Goal: Download file/media

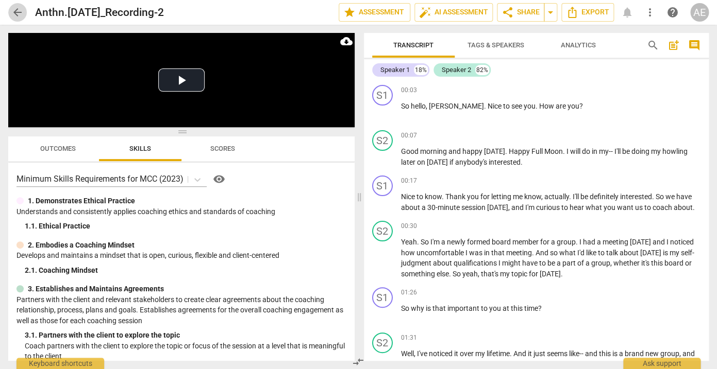
click at [14, 11] on span "arrow_back" at bounding box center [17, 12] width 12 height 12
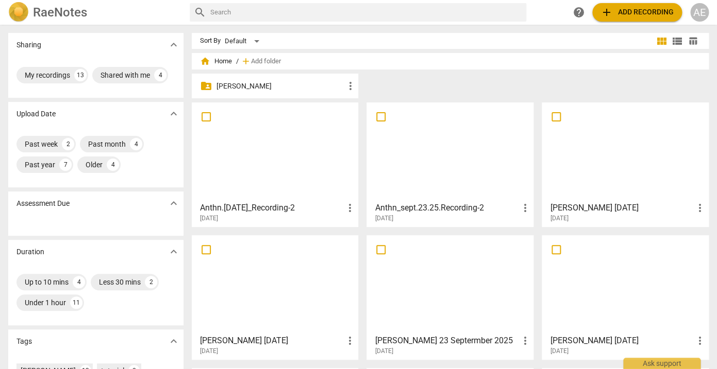
click at [496, 197] on div at bounding box center [450, 151] width 160 height 91
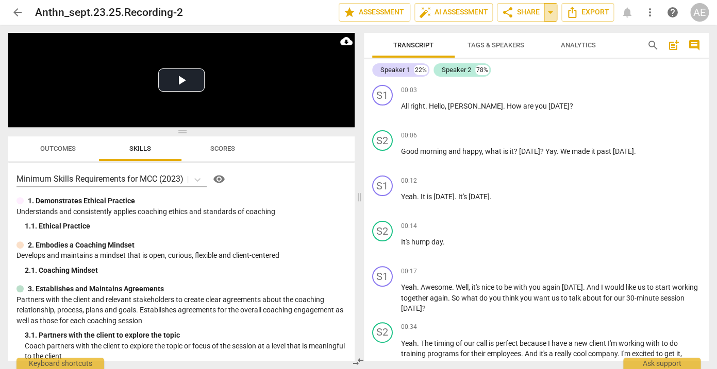
click at [548, 18] on span "arrow_drop_down" at bounding box center [550, 12] width 12 height 12
click at [543, 88] on div "00:03 + Add competency keyboard_arrow_right" at bounding box center [551, 90] width 300 height 10
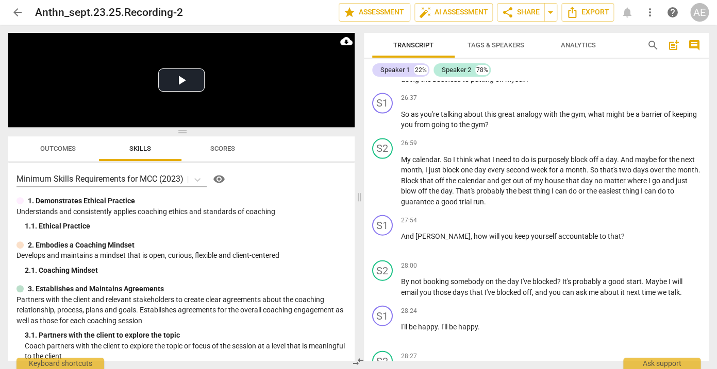
scroll to position [4512, 0]
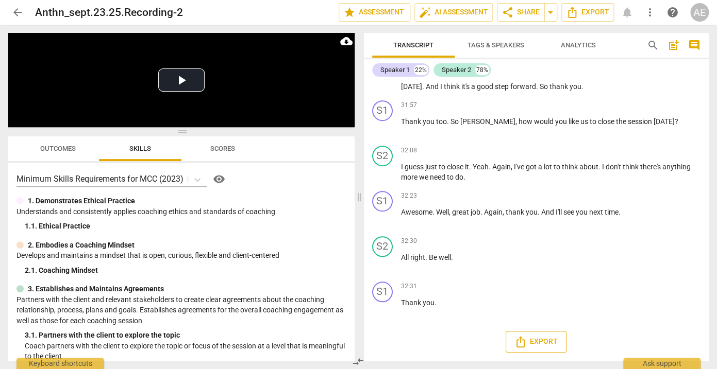
click at [539, 336] on span "Export" at bounding box center [535, 342] width 43 height 12
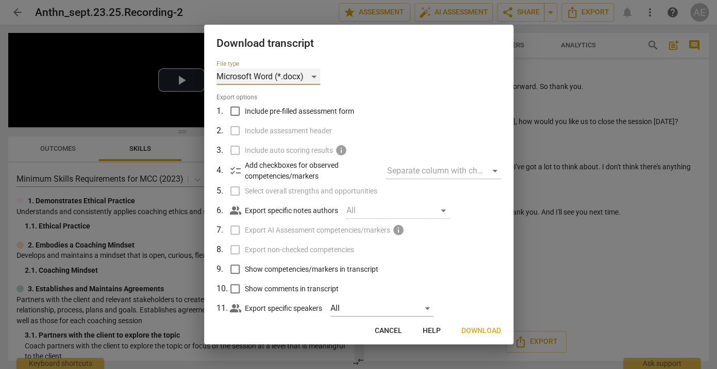
click at [303, 76] on div "Microsoft Word (*.docx)" at bounding box center [268, 77] width 104 height 16
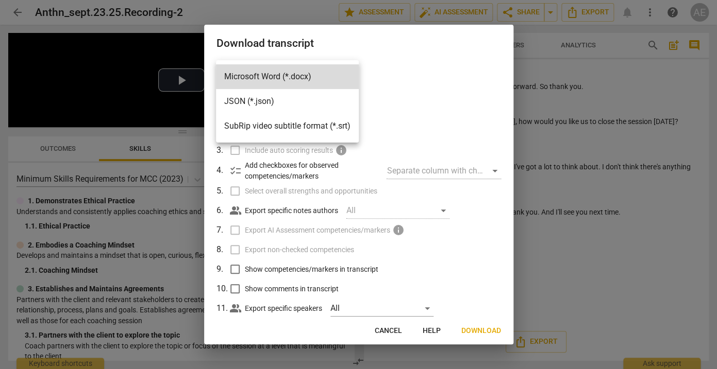
click at [410, 66] on div at bounding box center [358, 184] width 717 height 369
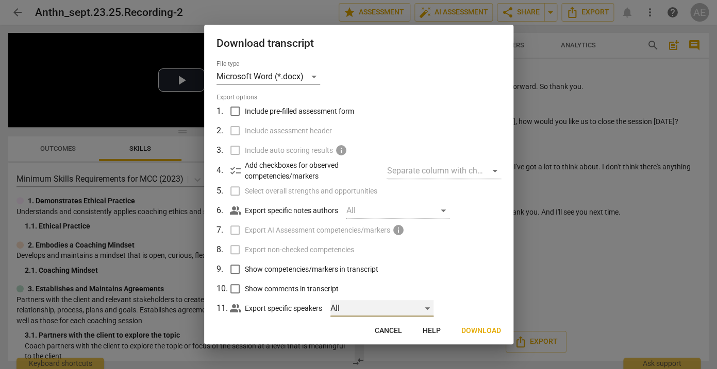
click at [428, 309] on div "All" at bounding box center [381, 308] width 103 height 16
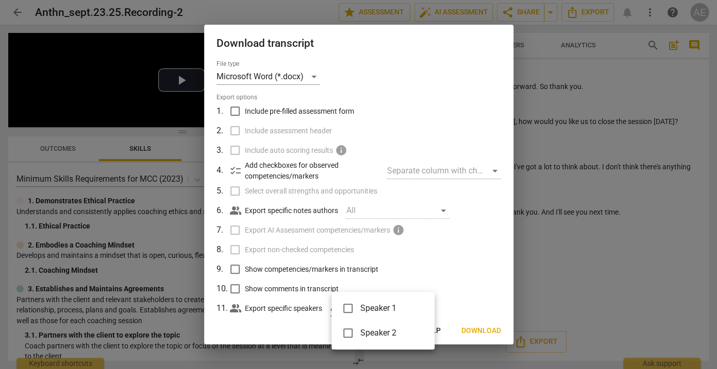
click at [463, 294] on div at bounding box center [358, 184] width 717 height 369
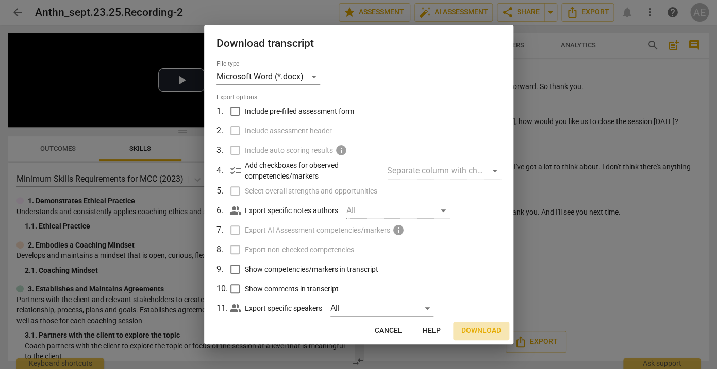
click at [473, 328] on span "Download" at bounding box center [481, 331] width 40 height 10
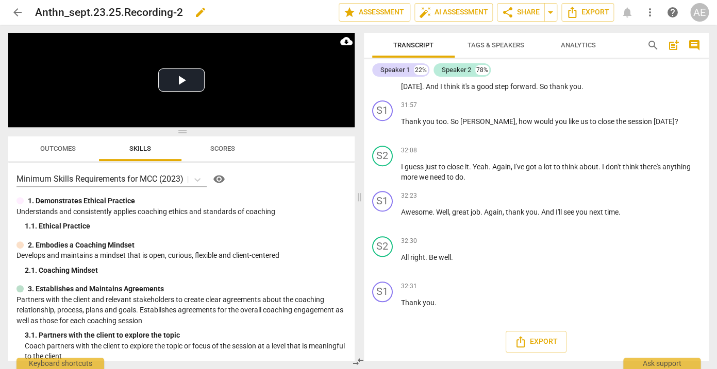
click at [180, 11] on h2 "Anthn_sept.23.25.Recording-2" at bounding box center [109, 12] width 148 height 13
click at [185, 12] on div "Anthn_sept.23.25.Recording-2 edit" at bounding box center [182, 12] width 295 height 19
drag, startPoint x: 38, startPoint y: 12, endPoint x: 190, endPoint y: 12, distance: 152.5
click at [183, 12] on h2 "Anthn_sept.23.25.Recording-2" at bounding box center [109, 12] width 148 height 13
copy h2 "Anthn_sept.23.25.Recording-2"
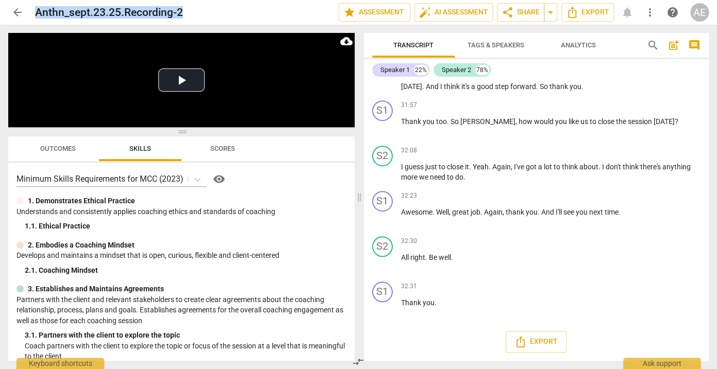
click at [18, 14] on span "arrow_back" at bounding box center [17, 12] width 12 height 12
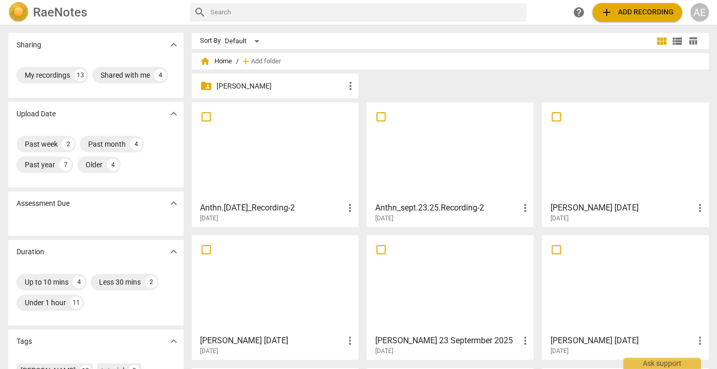
click at [258, 204] on h3 "Anthn.[DATE]_Recording-2" at bounding box center [272, 208] width 144 height 12
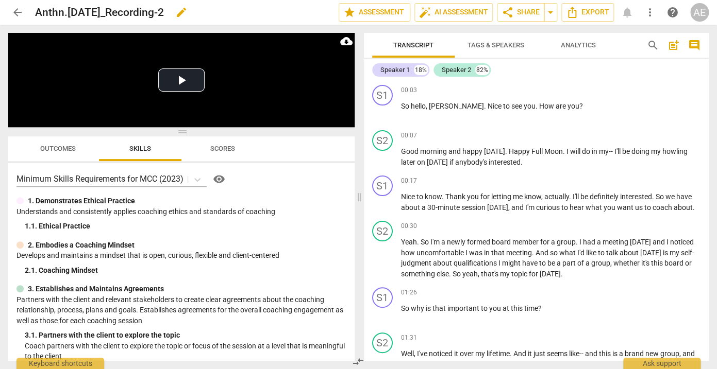
click at [161, 11] on h2 "Anthn.[DATE]_Recording-2" at bounding box center [99, 12] width 129 height 13
click at [164, 12] on h2 "Anthn.[DATE]_Recording-2" at bounding box center [99, 12] width 129 height 13
click at [176, 12] on div "Anthn.[DATE]_Recording-2 edit" at bounding box center [182, 12] width 295 height 19
drag, startPoint x: 175, startPoint y: 12, endPoint x: 35, endPoint y: 12, distance: 140.1
click at [35, 12] on h2 "Anthn.[DATE]_Recording-2" at bounding box center [99, 12] width 129 height 13
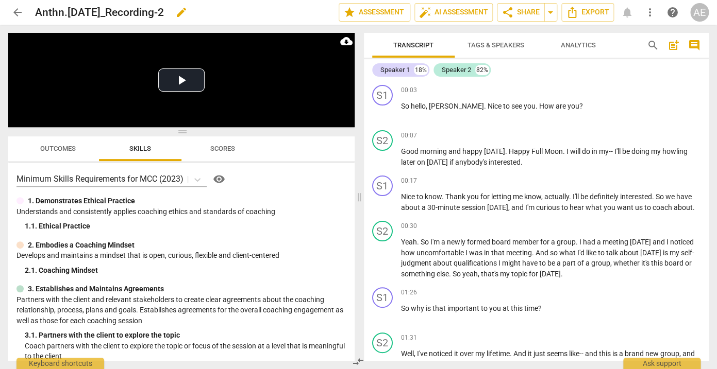
copy h2 "Anthn.[DATE]_Recording-2"
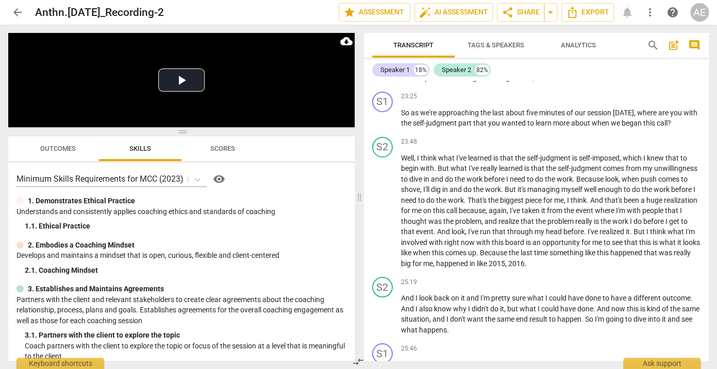
scroll to position [3345, 0]
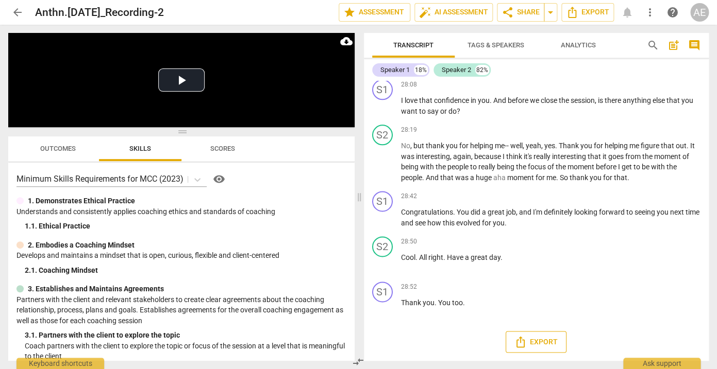
click at [546, 337] on span "Export" at bounding box center [535, 342] width 43 height 12
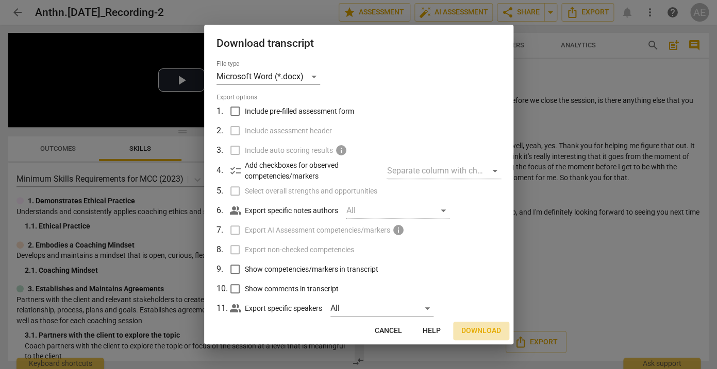
click at [486, 329] on span "Download" at bounding box center [481, 331] width 40 height 10
